Goal: Navigation & Orientation: Understand site structure

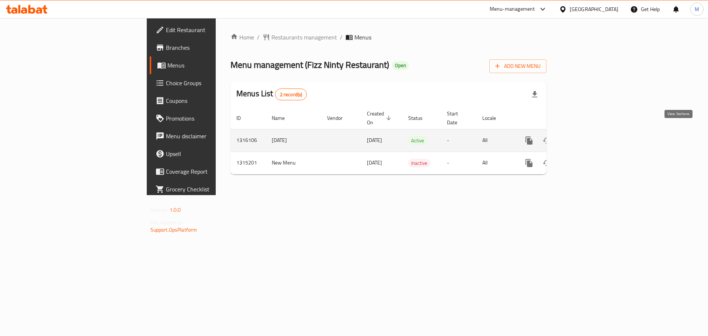
click at [591, 132] on link "enhanced table" at bounding box center [582, 141] width 18 height 18
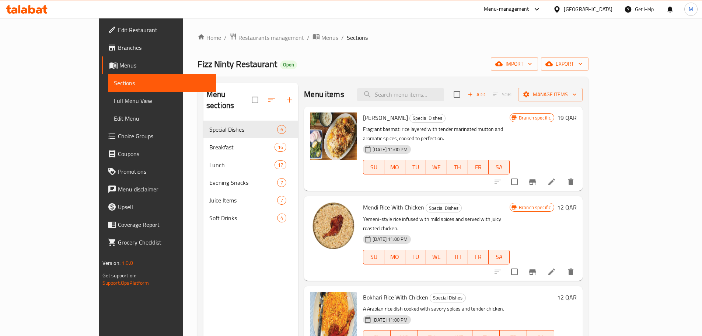
scroll to position [37, 0]
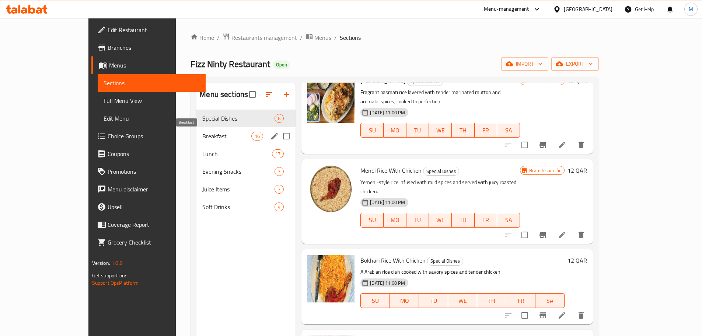
click at [202, 134] on span "Breakfast" at bounding box center [226, 136] width 49 height 9
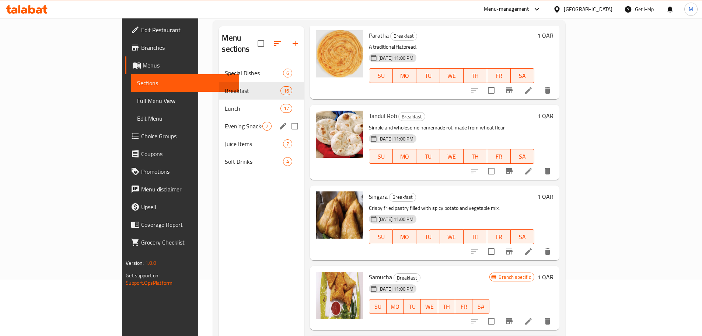
scroll to position [74, 0]
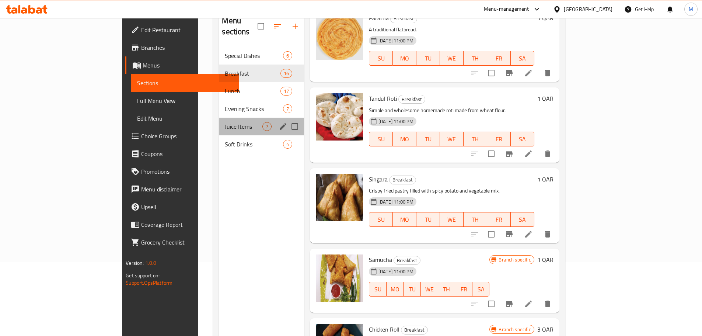
click at [219, 118] on div "Juice Items 7" at bounding box center [261, 127] width 85 height 18
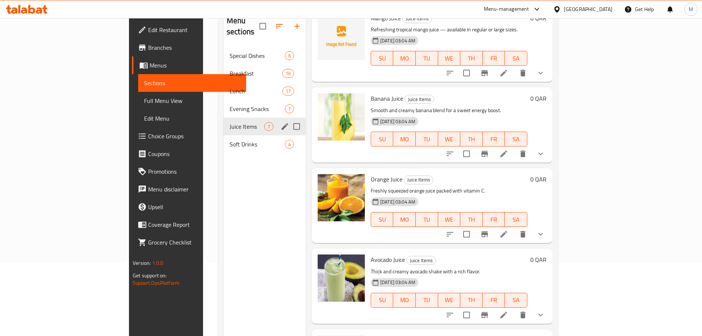
click at [224, 123] on div "Juice Items 7" at bounding box center [265, 127] width 82 height 18
click at [230, 140] on span "Soft Drinks" at bounding box center [247, 144] width 35 height 9
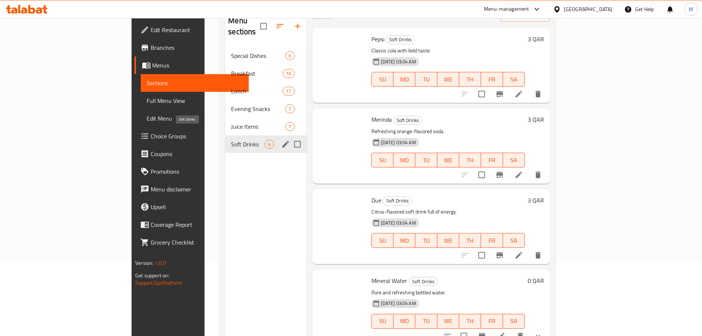
scroll to position [5, 0]
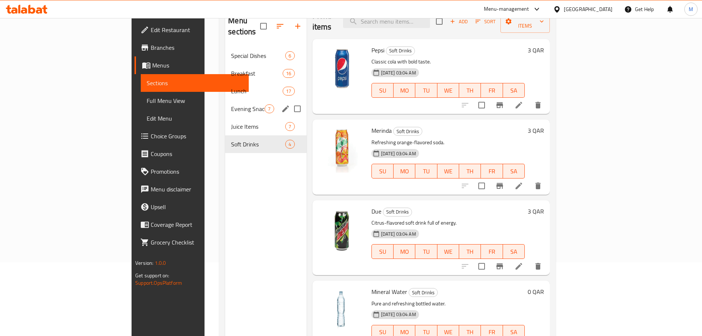
click at [231, 104] on span "Evening Snacks" at bounding box center [248, 108] width 34 height 9
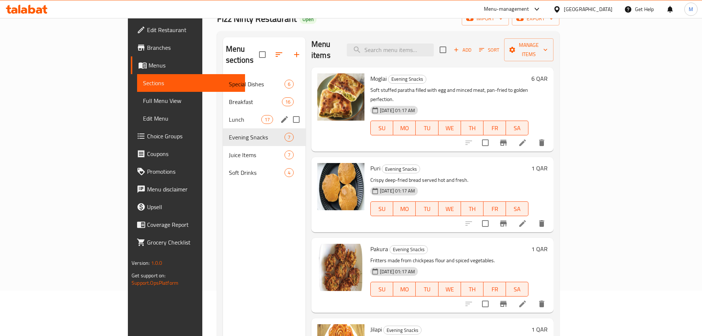
scroll to position [37, 0]
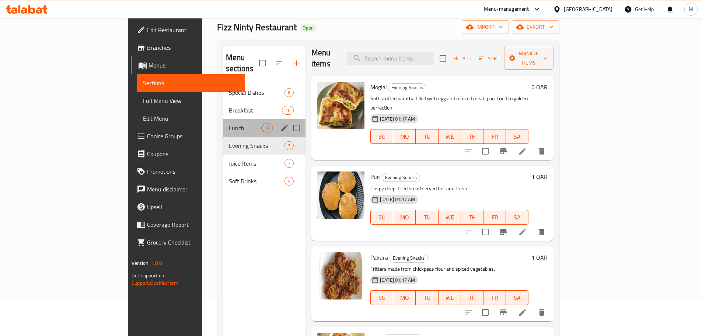
click at [223, 123] on div "Lunch 17" at bounding box center [264, 128] width 83 height 18
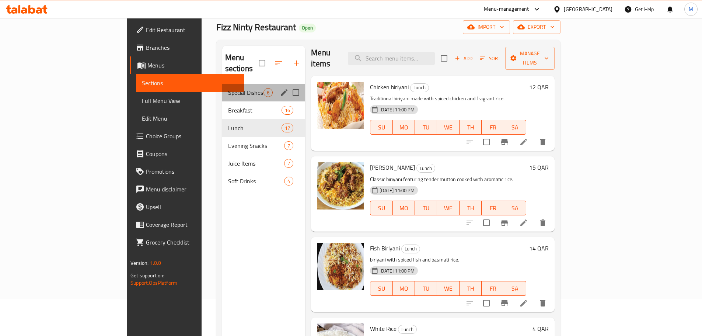
click at [222, 89] on div "Special Dishes 6" at bounding box center [263, 93] width 83 height 18
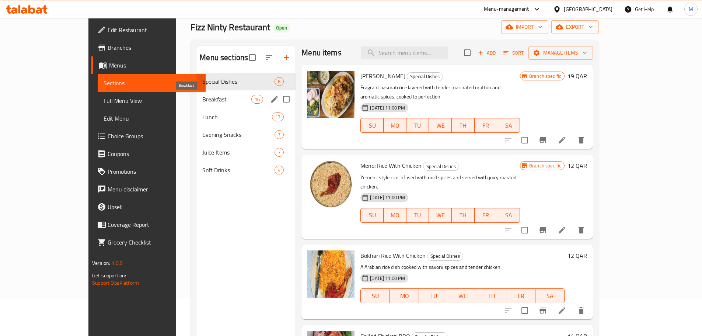
click at [202, 102] on span "Breakfast" at bounding box center [226, 99] width 49 height 9
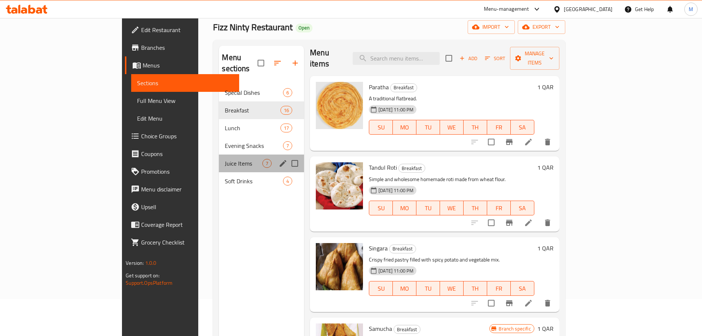
click at [219, 154] on div "Juice Items 7" at bounding box center [261, 163] width 85 height 18
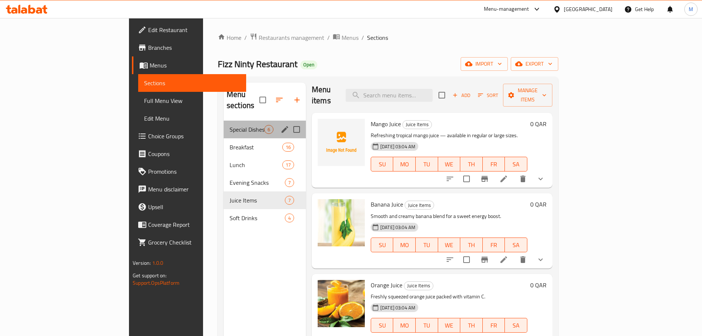
drag, startPoint x: 173, startPoint y: 123, endPoint x: 180, endPoint y: 123, distance: 7.0
click at [224, 123] on div "Special Dishes 6" at bounding box center [265, 130] width 82 height 18
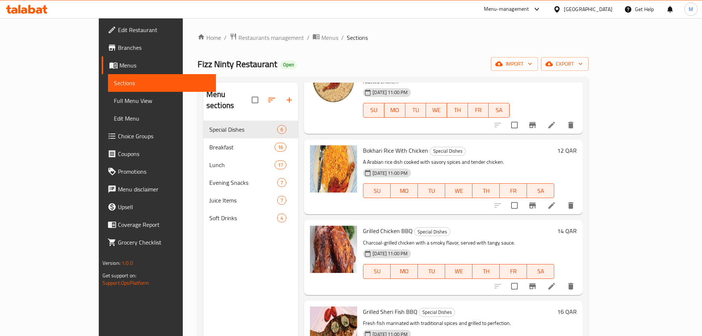
scroll to position [166, 0]
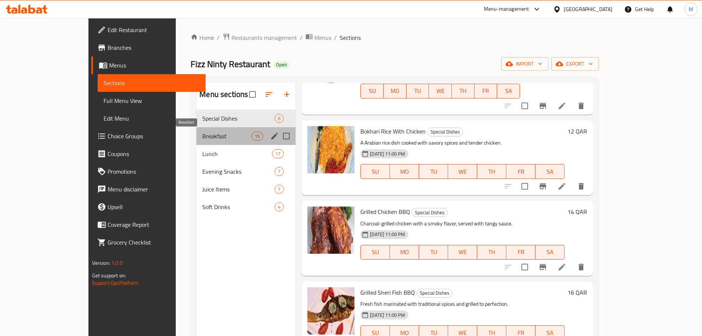
click at [202, 135] on span "Breakfast" at bounding box center [226, 136] width 49 height 9
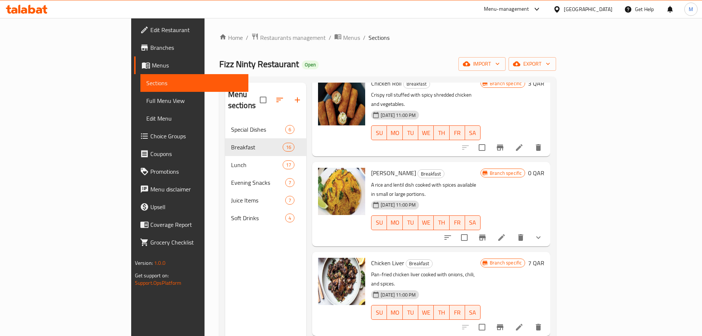
scroll to position [332, 0]
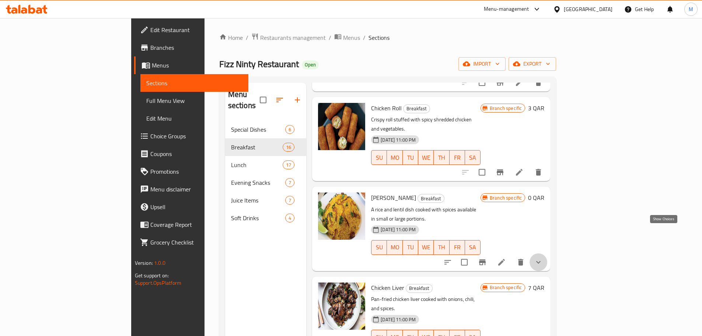
click at [543, 258] on icon "show more" at bounding box center [538, 262] width 9 height 9
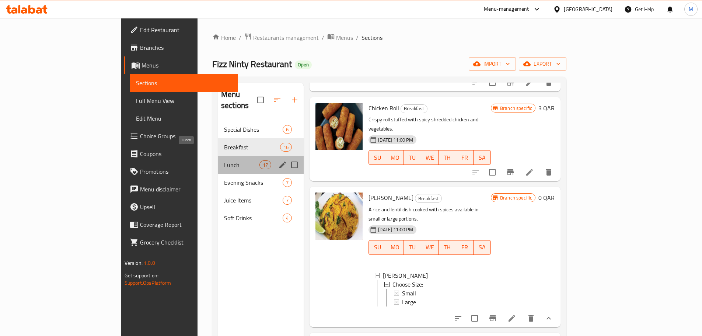
click at [224, 160] on span "Lunch" at bounding box center [241, 164] width 35 height 9
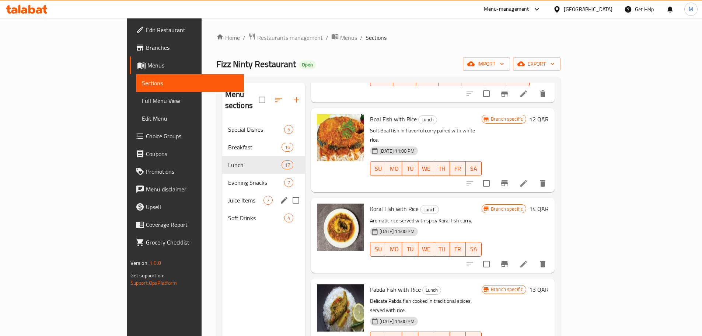
scroll to position [37, 0]
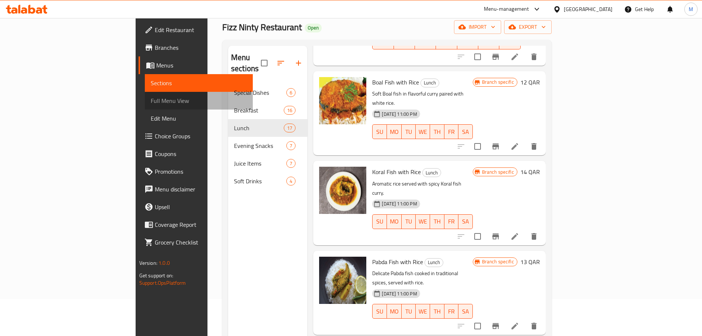
click at [151, 105] on span "Full Menu View" at bounding box center [199, 100] width 96 height 9
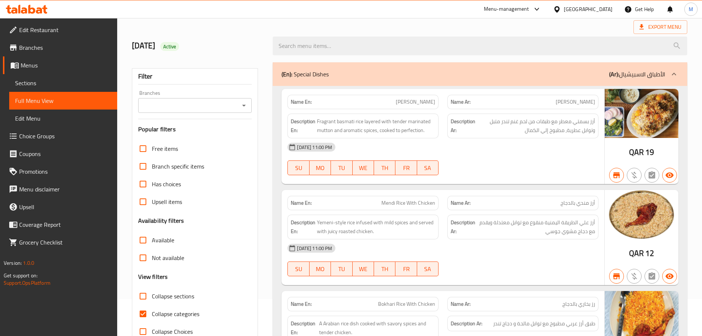
click at [179, 321] on label "Collapse categories" at bounding box center [166, 314] width 65 height 18
click at [152, 321] on input "Collapse categories" at bounding box center [143, 314] width 18 height 18
checkbox input "false"
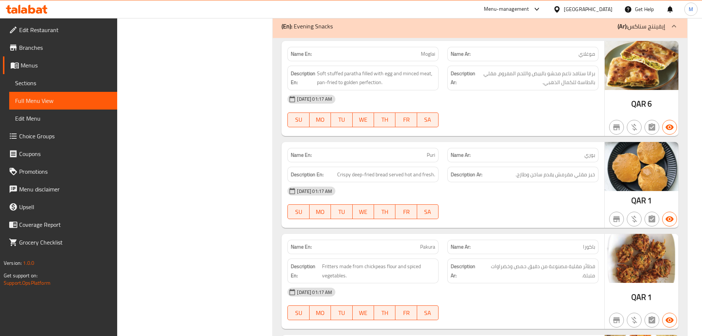
drag, startPoint x: 257, startPoint y: 110, endPoint x: 254, endPoint y: 215, distance: 105.1
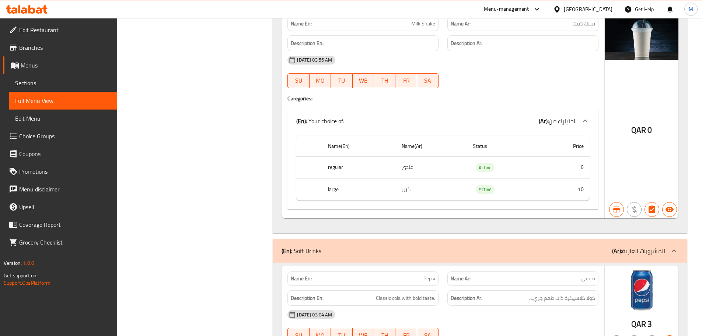
scroll to position [6817, 0]
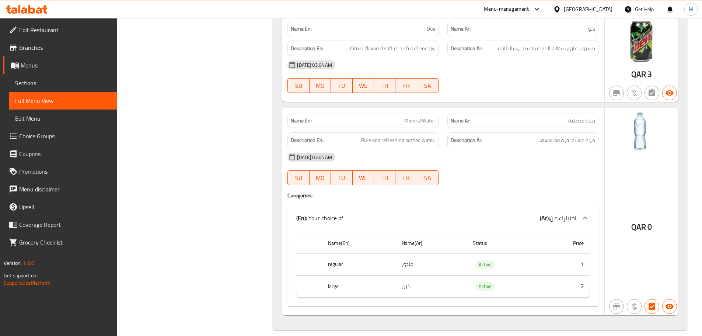
drag, startPoint x: 270, startPoint y: 137, endPoint x: 259, endPoint y: 241, distance: 104.4
